Goal: Task Accomplishment & Management: Use online tool/utility

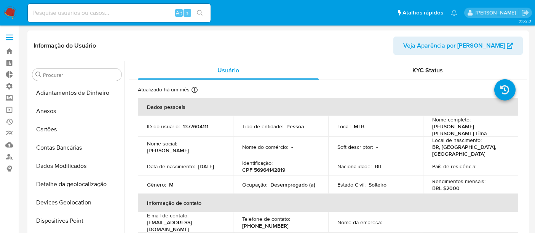
select select "10"
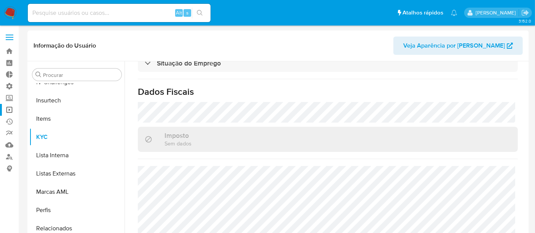
click at [9, 110] on link "Operações em massa" at bounding box center [45, 110] width 91 height 12
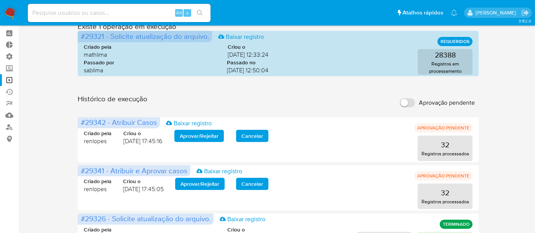
scroll to position [42, 0]
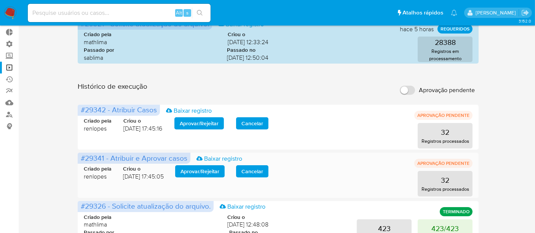
click at [209, 177] on span "Aprovar / Rejeitar" at bounding box center [199, 171] width 39 height 11
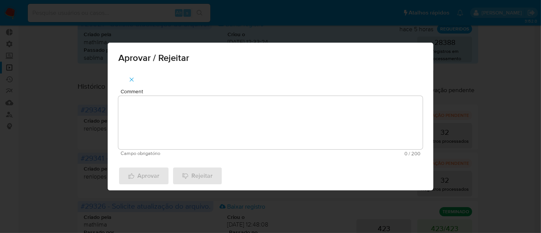
click at [161, 128] on textarea "Comment" at bounding box center [270, 122] width 305 height 53
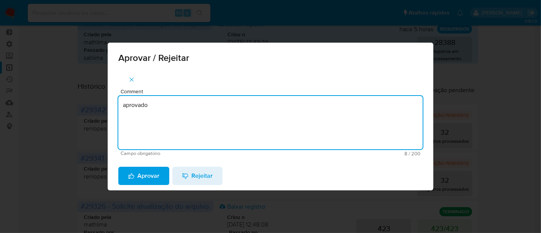
drag, startPoint x: 157, startPoint y: 108, endPoint x: 106, endPoint y: 105, distance: 50.7
click at [106, 105] on div "Aprovar / Rejeitar Comment aprovado Campo obrigatório 8 / 200 192 caracteres re…" at bounding box center [270, 116] width 541 height 233
type textarea "aprovado"
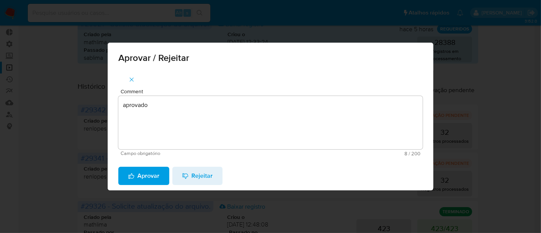
click at [143, 177] on span "Aprovar" at bounding box center [143, 176] width 31 height 17
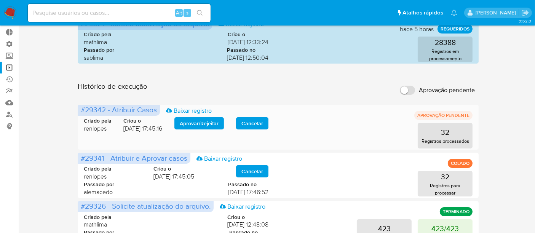
click at [208, 126] on span "Aprovar / Rejeitar" at bounding box center [199, 123] width 39 height 11
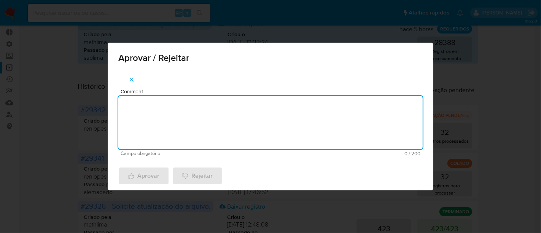
click at [149, 112] on textarea "Comment" at bounding box center [270, 122] width 305 height 53
paste textarea "aprovado"
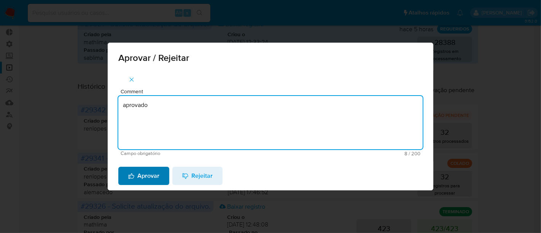
type textarea "aprovado"
click at [137, 176] on span "Aprovar" at bounding box center [143, 176] width 31 height 17
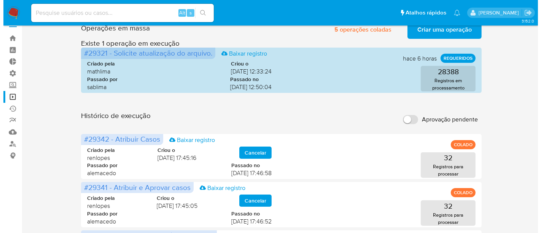
scroll to position [0, 0]
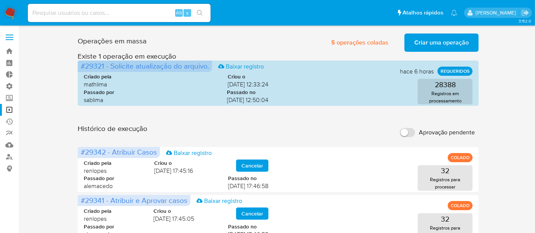
click at [440, 40] on span "Criar uma operação" at bounding box center [441, 42] width 54 height 17
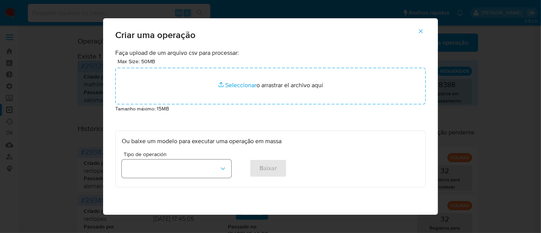
click at [225, 170] on button "button" at bounding box center [177, 169] width 110 height 18
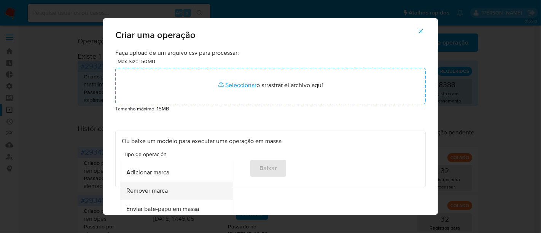
scroll to position [338, 0]
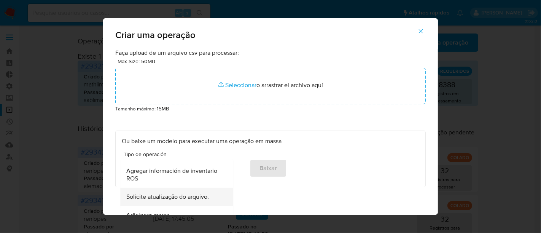
click at [152, 193] on span "Solicite atualização do arquivo." at bounding box center [167, 197] width 83 height 8
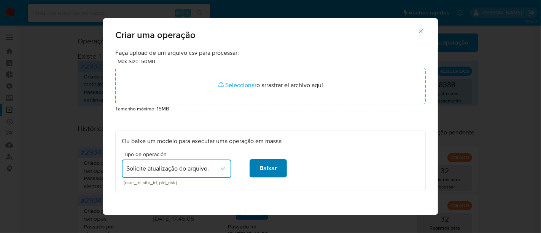
click at [265, 173] on span "Baixar" at bounding box center [269, 168] width 18 height 17
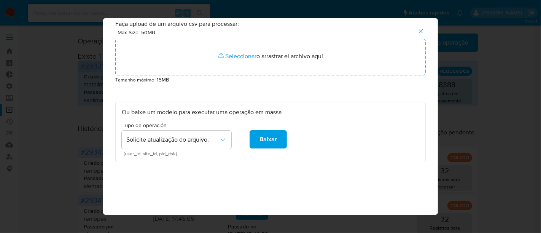
scroll to position [36, 0]
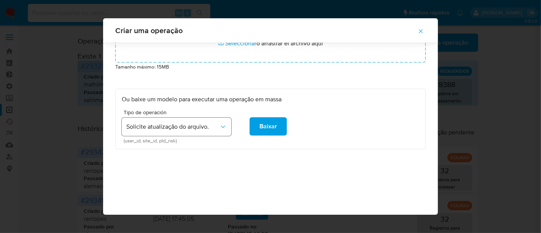
click at [221, 126] on icon "button" at bounding box center [223, 127] width 4 height 2
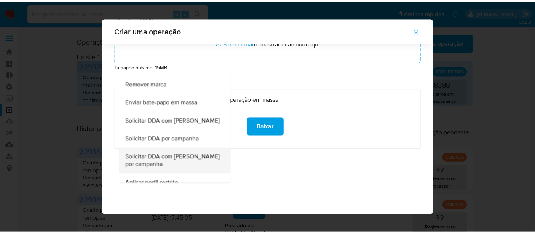
scroll to position [404, 0]
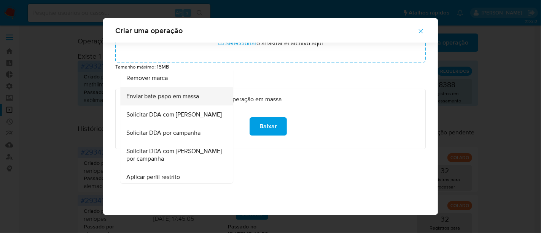
click at [147, 97] on span "Enviar bate-papo em massa" at bounding box center [162, 97] width 73 height 8
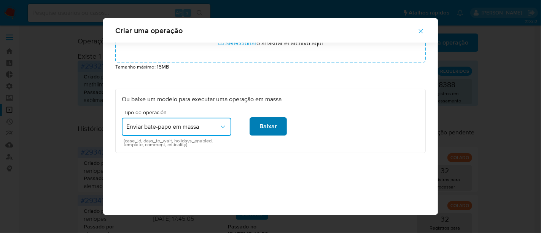
click at [267, 126] on span "Baixar" at bounding box center [269, 126] width 18 height 17
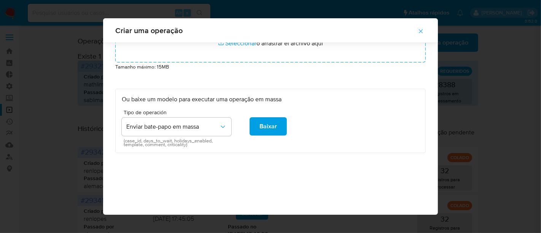
click at [425, 30] on icon "button" at bounding box center [421, 31] width 7 height 7
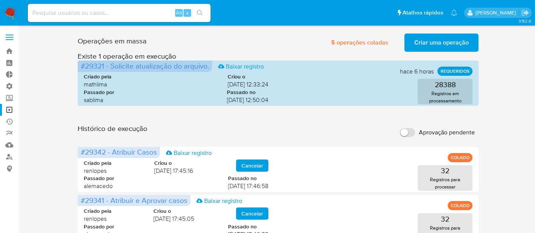
click at [54, 16] on div "Alt s" at bounding box center [119, 13] width 183 height 18
click at [54, 16] on input at bounding box center [119, 13] width 183 height 10
paste input "J24dYyo9qSYjPFTHePJEfUin"
type input "J24dYyo9qSYjPFTHePJEfUin"
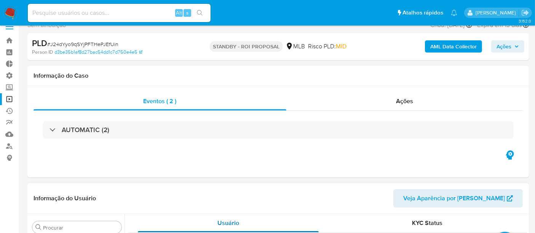
scroll to position [42, 0]
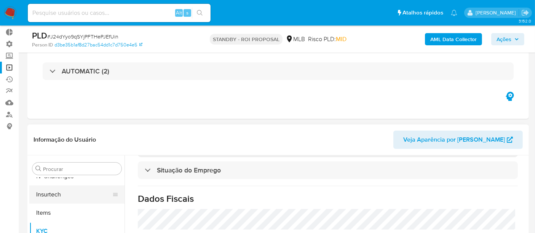
select select "10"
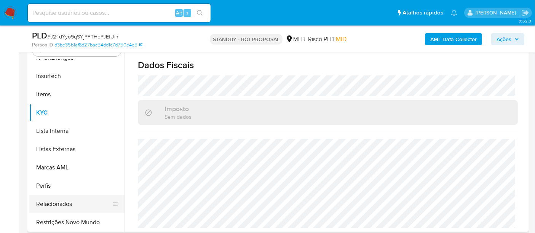
scroll to position [211, 0]
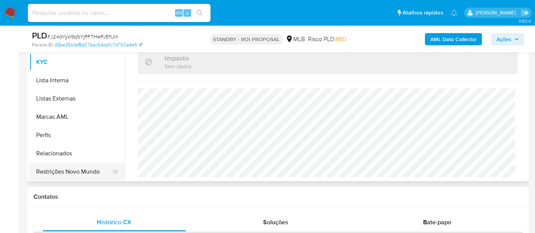
click at [84, 164] on button "Restrições Novo Mundo" at bounding box center [73, 172] width 89 height 18
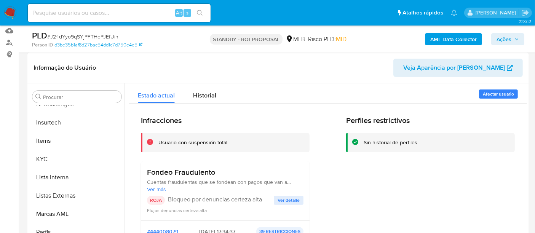
scroll to position [85, 0]
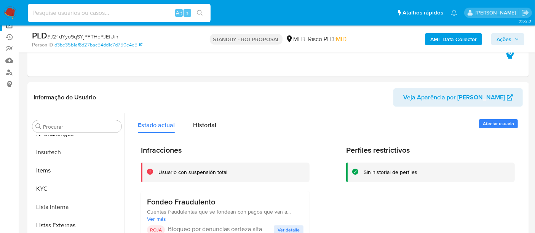
click at [56, 14] on input at bounding box center [119, 13] width 183 height 10
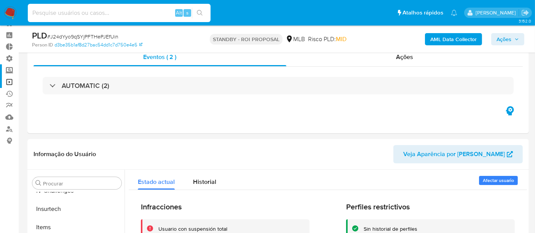
scroll to position [0, 0]
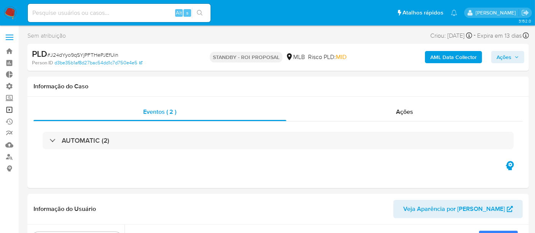
click at [7, 108] on link "Operações em massa" at bounding box center [45, 110] width 91 height 12
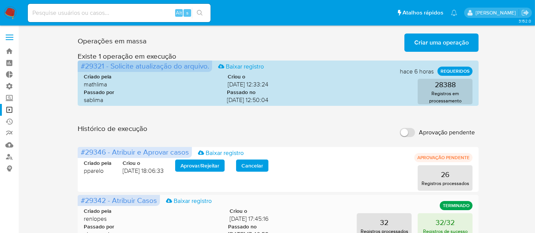
scroll to position [42, 0]
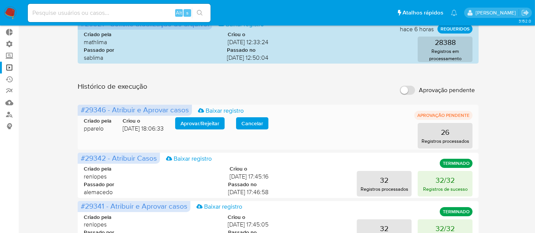
click at [199, 127] on span "Aprovar / Rejeitar" at bounding box center [199, 123] width 39 height 11
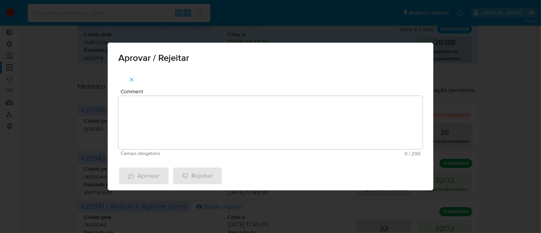
click at [182, 101] on textarea "Comment" at bounding box center [270, 122] width 305 height 53
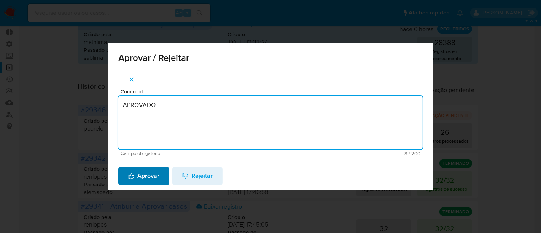
type textarea "APROVADO"
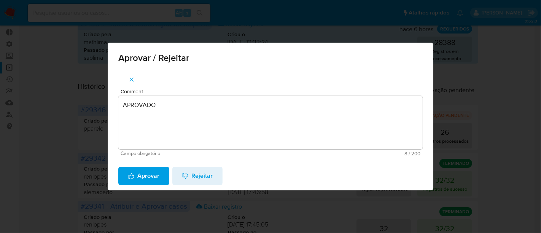
click at [142, 176] on span "Aprovar" at bounding box center [143, 176] width 31 height 17
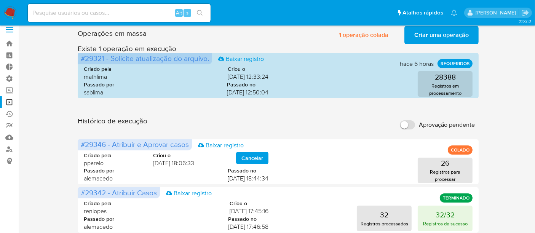
scroll to position [0, 0]
